Goal: Find specific page/section: Find specific page/section

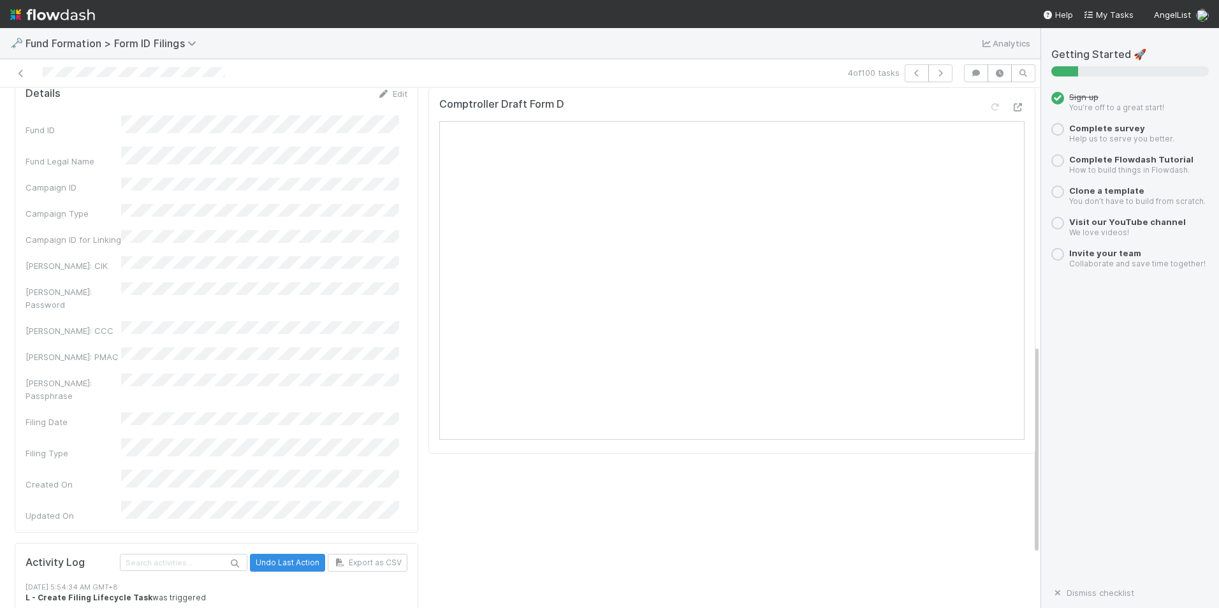
scroll to position [637, 0]
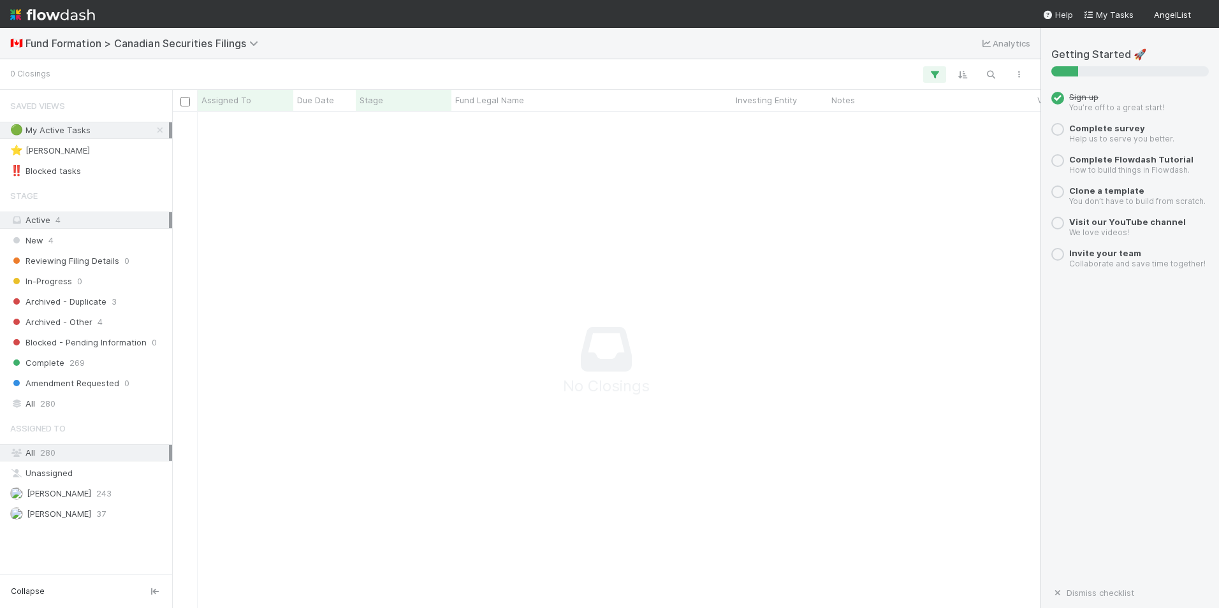
scroll to position [477, 859]
click at [73, 497] on span "Karen Jane Salcedo" at bounding box center [59, 493] width 64 height 10
click at [84, 491] on span "Karen Jane Salcedo" at bounding box center [59, 493] width 64 height 10
click at [122, 215] on div "Active 4" at bounding box center [89, 220] width 159 height 16
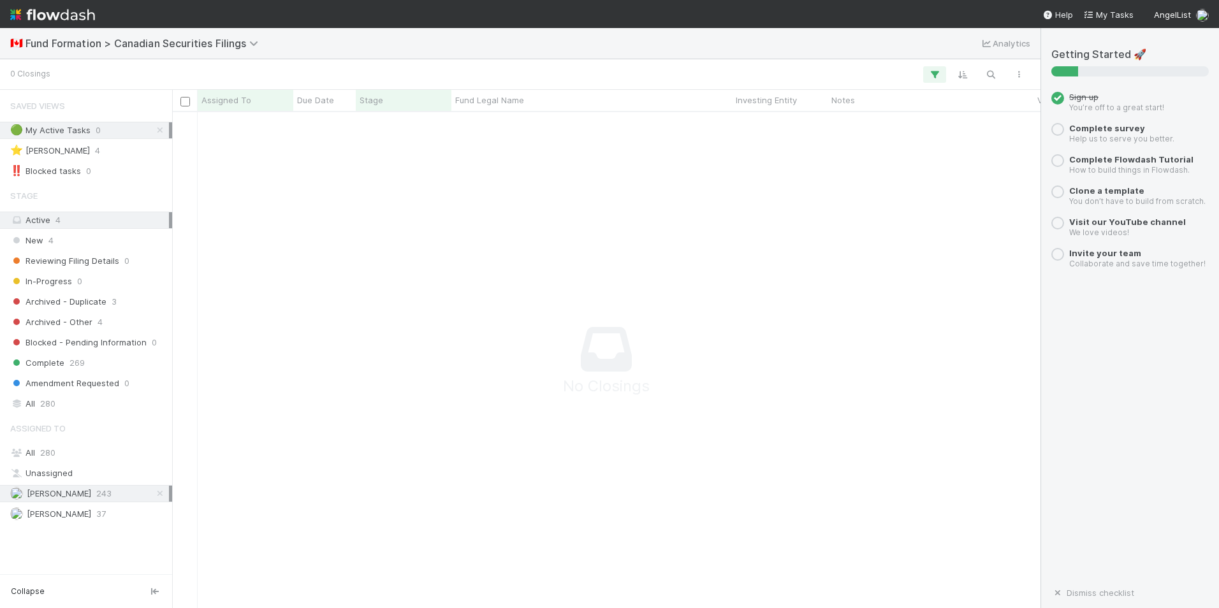
click at [169, 222] on span at bounding box center [170, 220] width 3 height 16
click at [74, 479] on div "Unassigned" at bounding box center [89, 473] width 159 height 16
click at [76, 453] on div "All 280" at bounding box center [89, 453] width 159 height 16
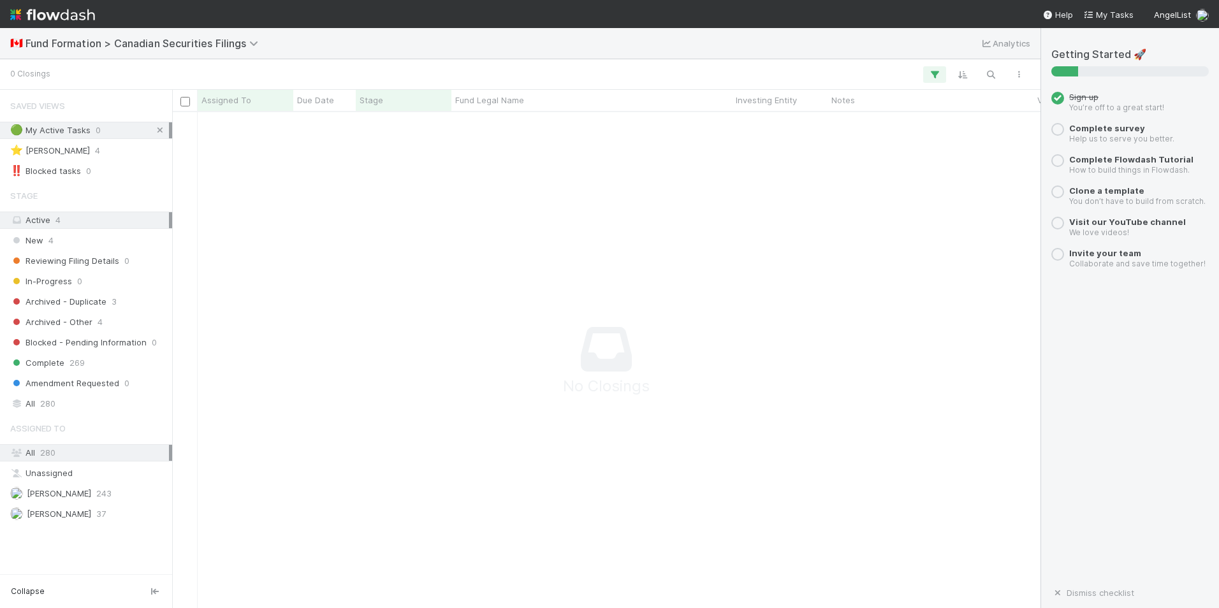
click at [163, 129] on icon at bounding box center [160, 130] width 13 height 8
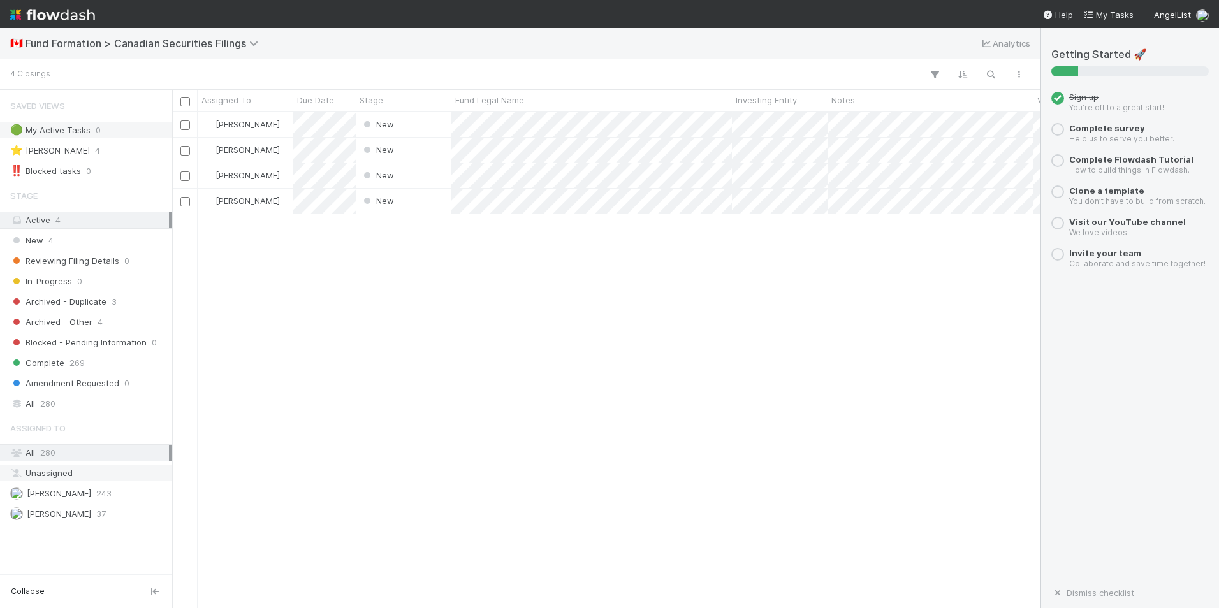
scroll to position [486, 859]
click at [89, 498] on span "Karen Jane Salcedo" at bounding box center [50, 494] width 81 height 16
